Goal: Task Accomplishment & Management: Manage account settings

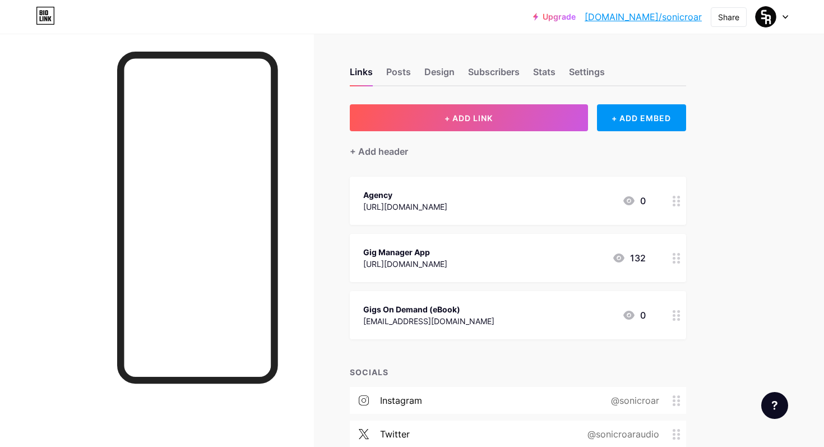
click at [676, 317] on icon at bounding box center [676, 315] width 8 height 11
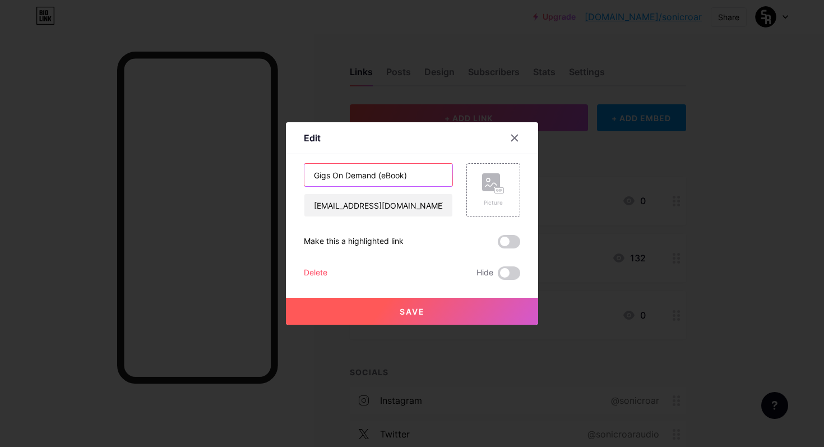
click at [402, 178] on input "Gigs On Demand (eBook)" at bounding box center [378, 175] width 148 height 22
type input "Gigs On Demand (Blueprint)"
click at [441, 204] on input "[EMAIL_ADDRESS][DOMAIN_NAME]" at bounding box center [378, 205] width 148 height 22
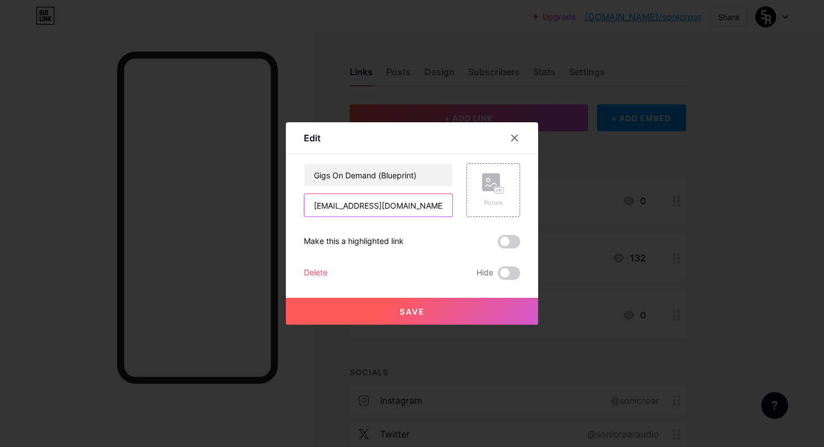
paste input "[URL][DOMAIN_NAME]"
type input "[URL][DOMAIN_NAME]"
click at [389, 311] on button "Save" at bounding box center [412, 310] width 252 height 27
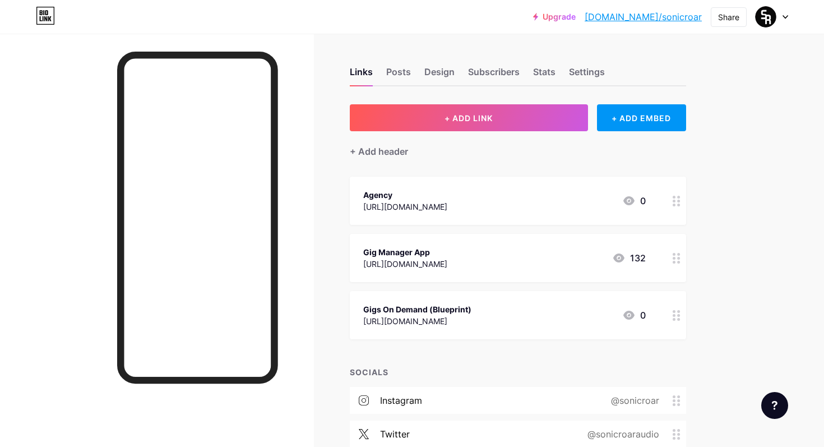
click at [458, 261] on circle at bounding box center [673, 262] width 3 height 3
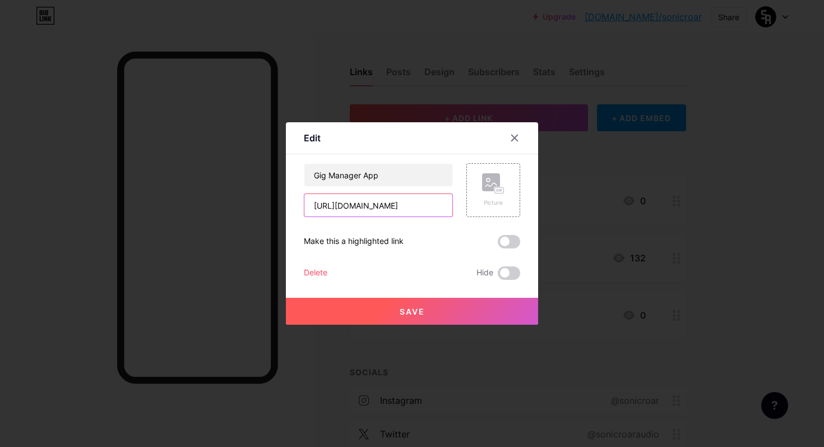
click at [442, 211] on input "[URL][DOMAIN_NAME]" at bounding box center [378, 205] width 148 height 22
type input "https://hub.sonic-roar.com/app"
click at [458, 299] on button "Save" at bounding box center [412, 310] width 252 height 27
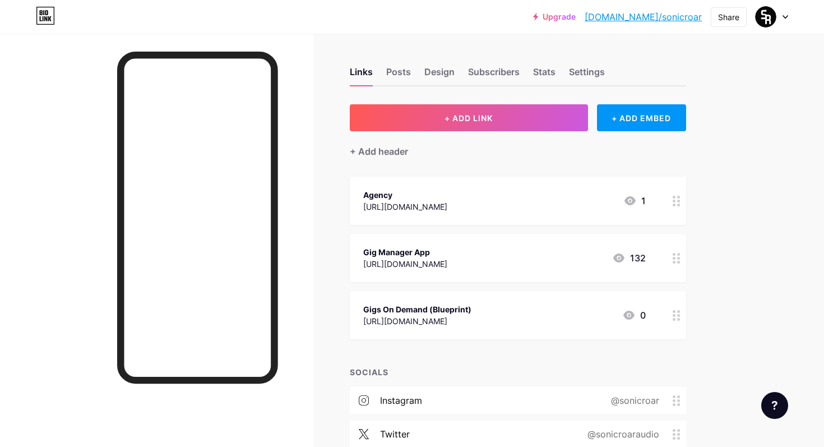
click at [411, 315] on div "[URL][DOMAIN_NAME]" at bounding box center [417, 321] width 108 height 12
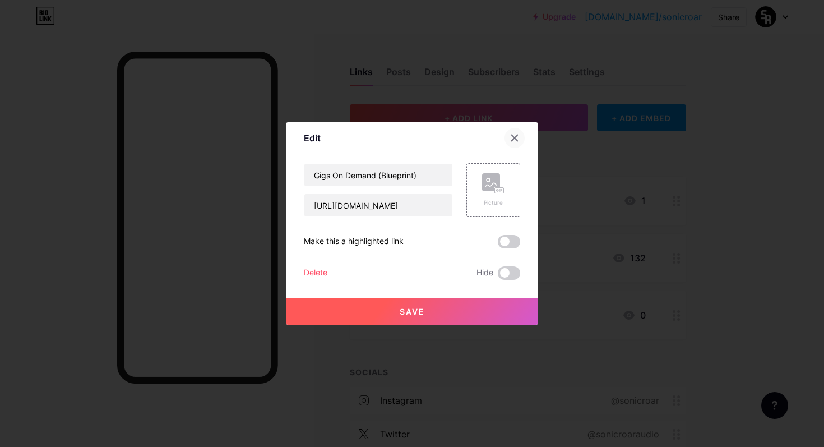
click at [458, 132] on div at bounding box center [514, 138] width 20 height 20
